Goal: Check status: Check status

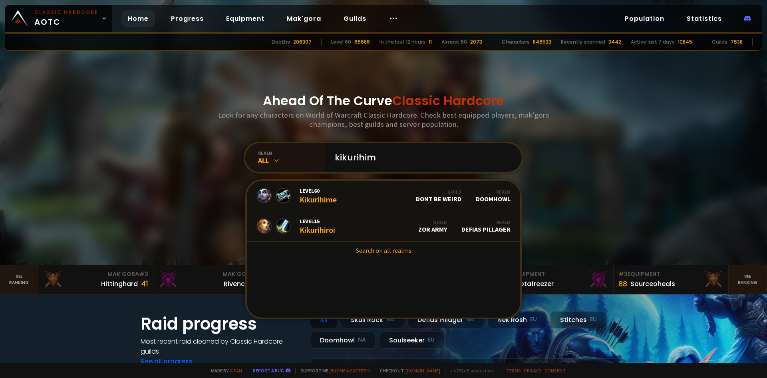
type input "kikurihime"
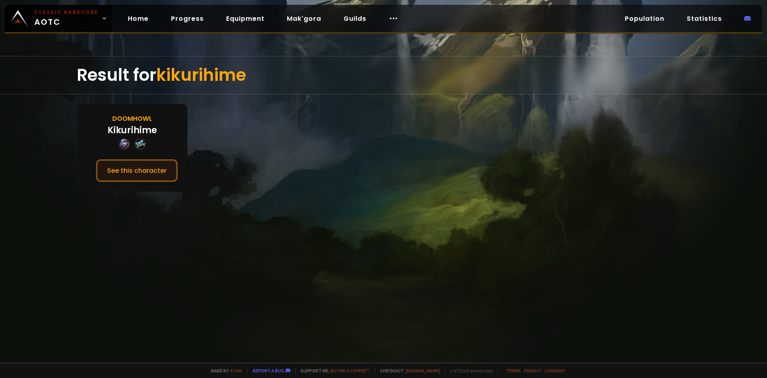
click at [154, 171] on button "See this character" at bounding box center [137, 170] width 82 height 23
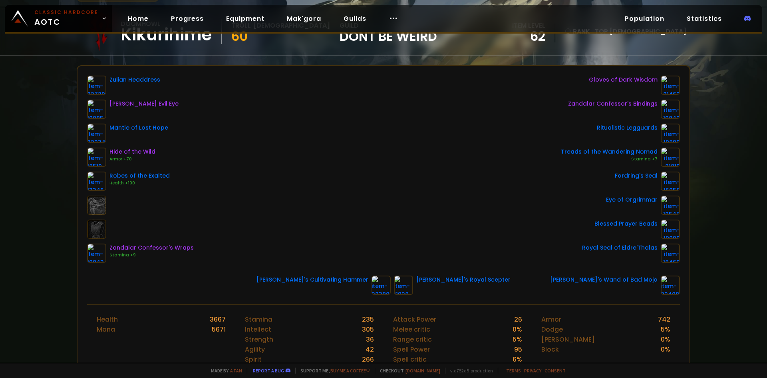
scroll to position [80, 0]
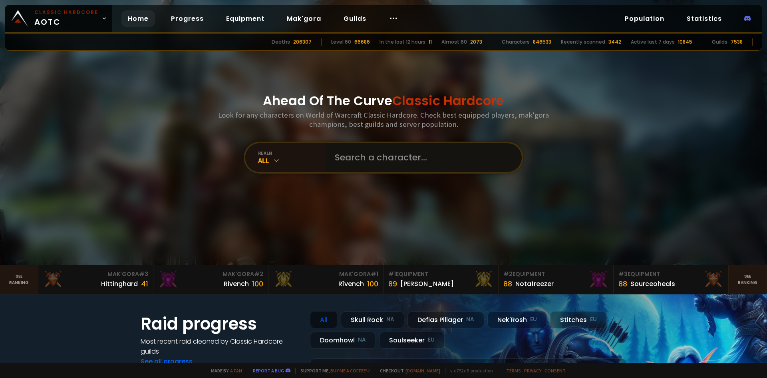
click at [356, 155] on input "text" at bounding box center [421, 157] width 182 height 29
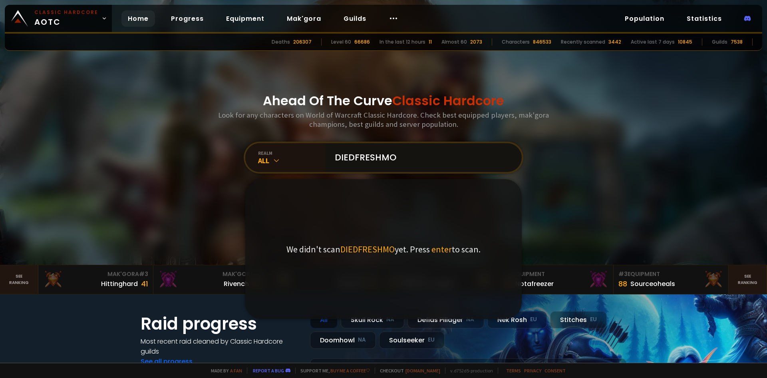
type input "DIEDFRESHMON"
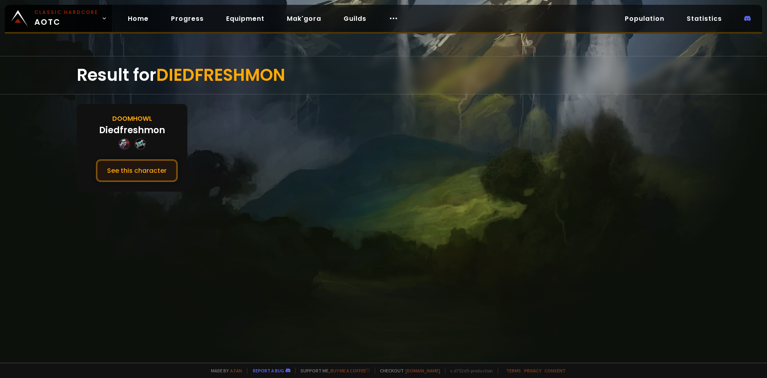
click at [161, 171] on button "See this character" at bounding box center [137, 170] width 82 height 23
